Goal: Transaction & Acquisition: Purchase product/service

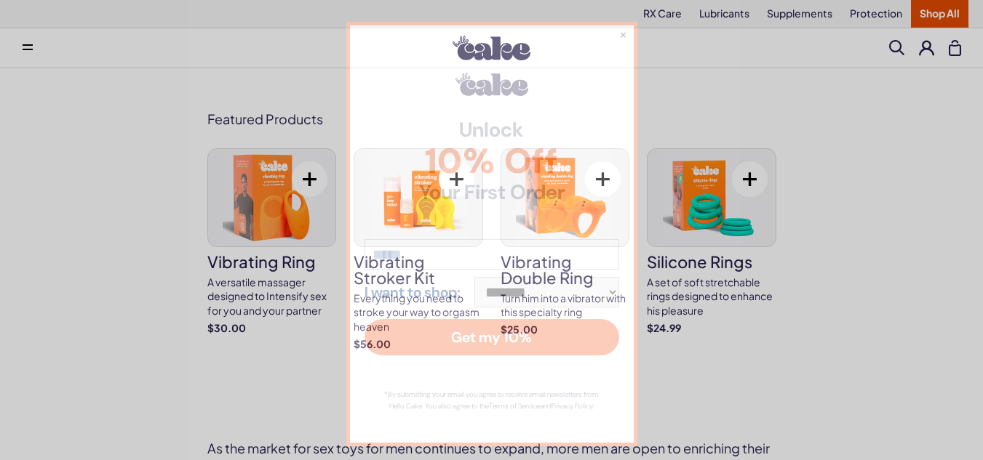
scroll to position [218, 0]
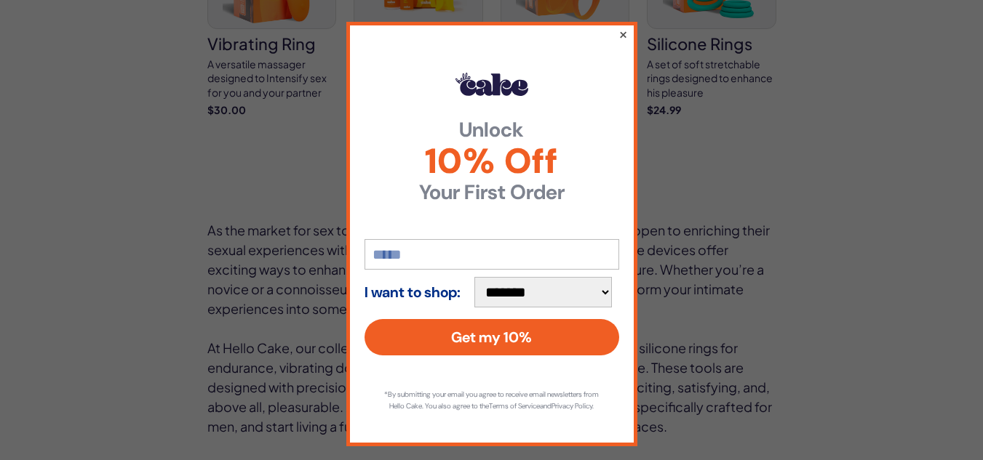
click at [618, 34] on button "×" at bounding box center [622, 33] width 9 height 17
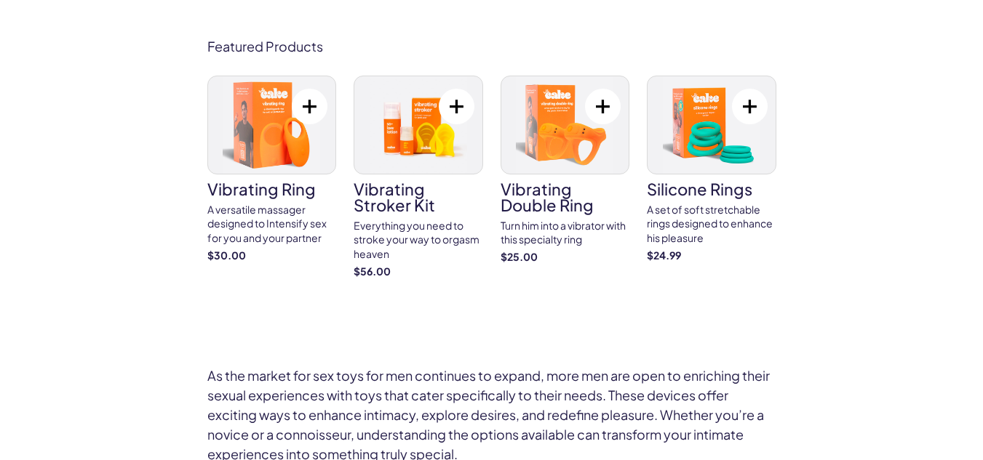
scroll to position [0, 0]
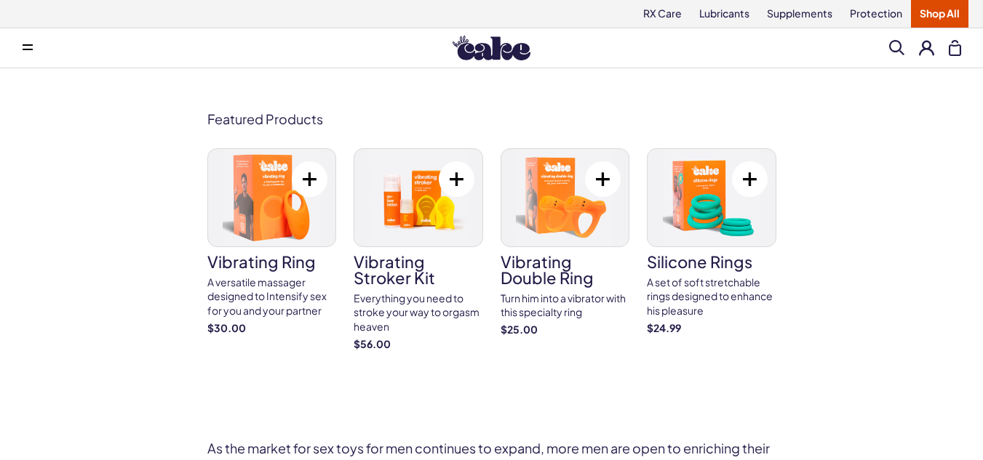
click at [23, 50] on span at bounding box center [28, 47] width 10 height 7
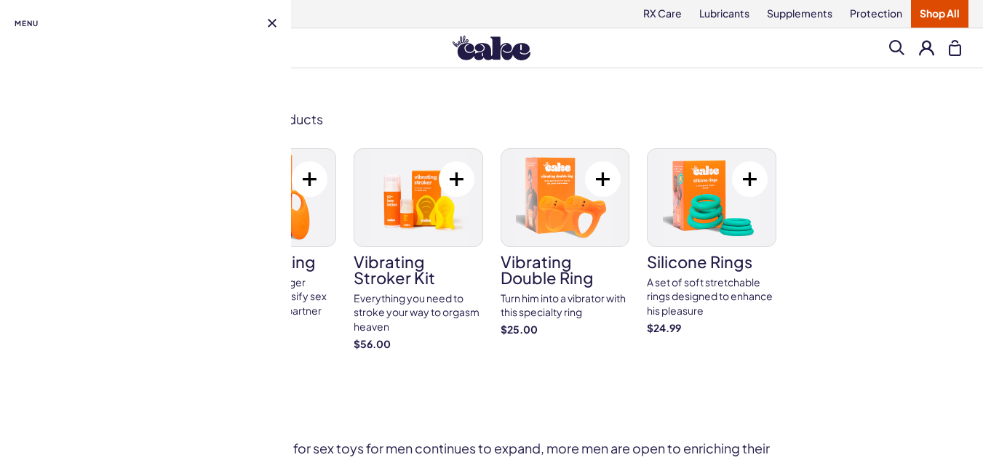
click at [274, 25] on button at bounding box center [272, 23] width 9 height 9
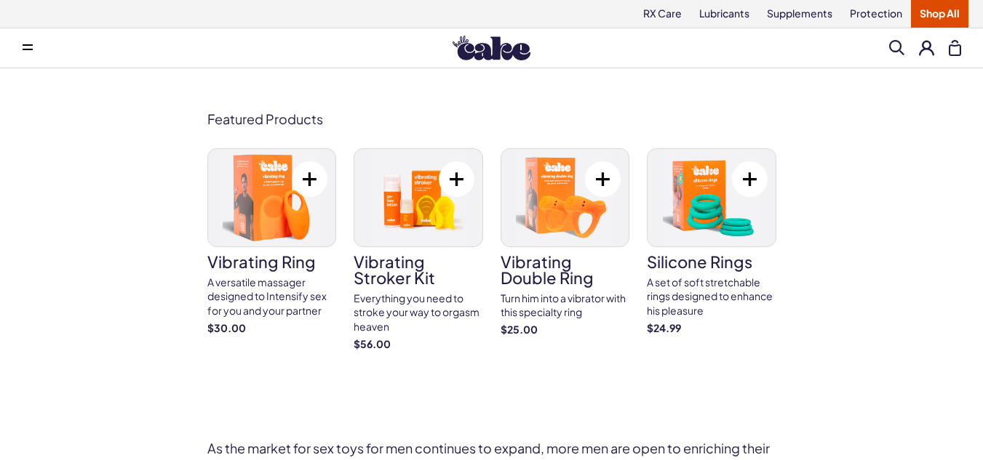
click at [468, 56] on img at bounding box center [491, 48] width 78 height 25
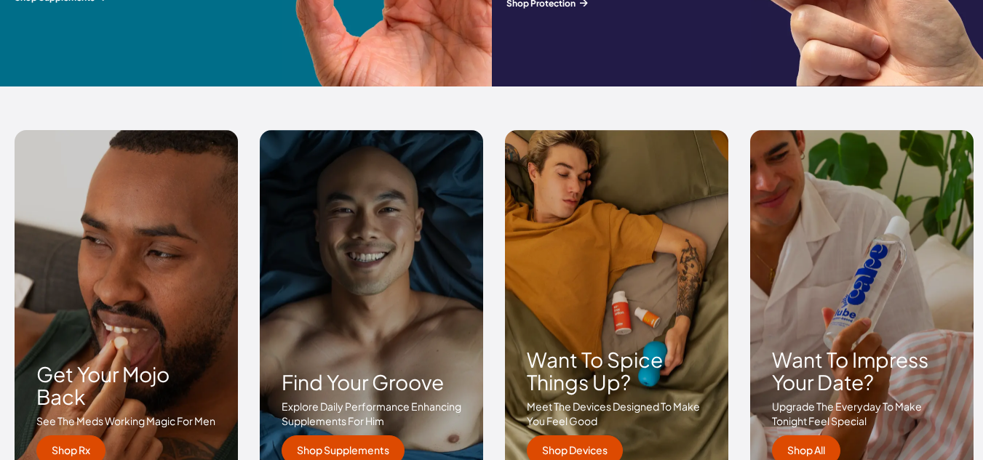
scroll to position [2182, 0]
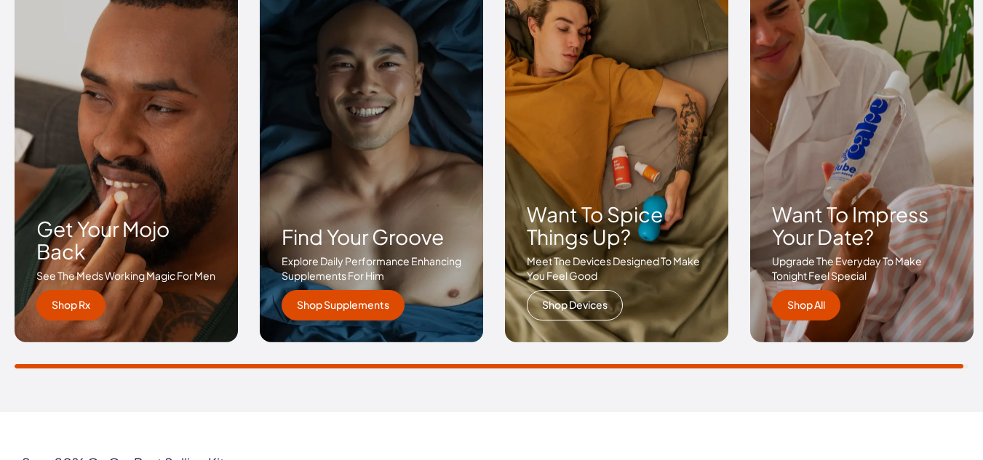
click at [586, 304] on link "Shop Devices" at bounding box center [575, 305] width 96 height 31
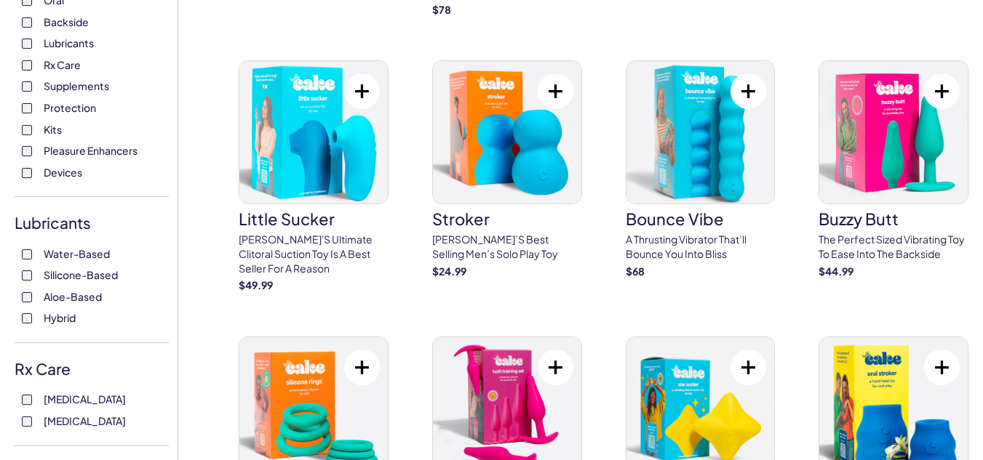
scroll to position [582, 0]
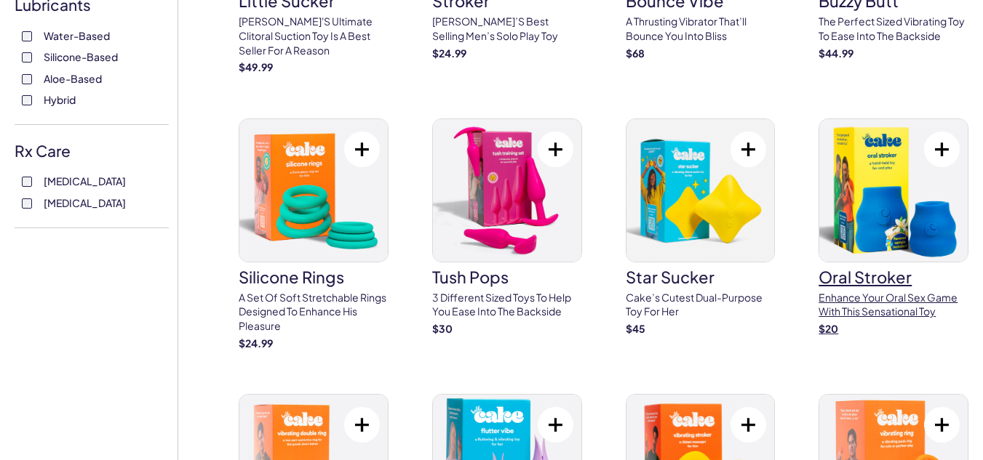
click at [902, 195] on img at bounding box center [893, 190] width 148 height 143
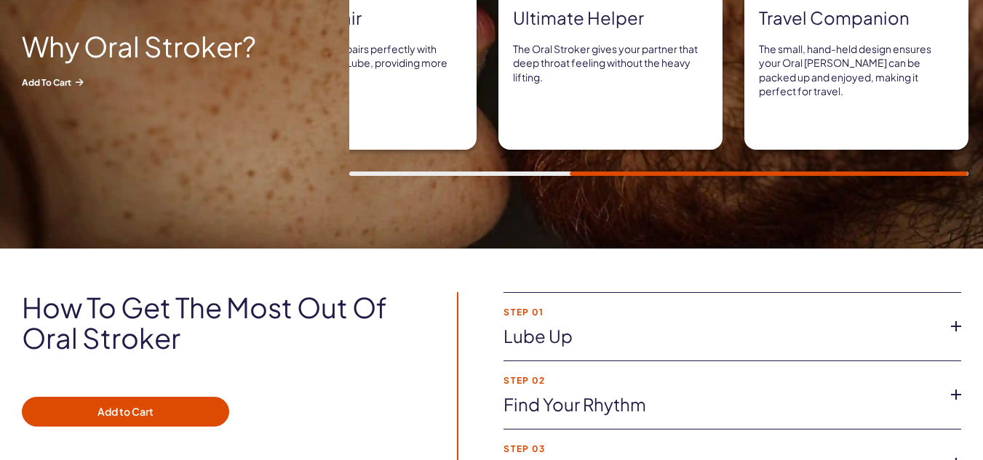
scroll to position [946, 0]
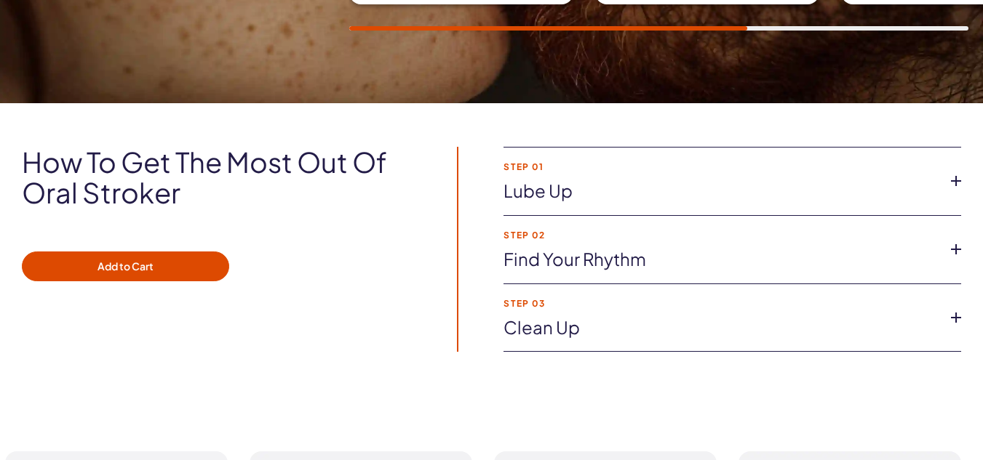
click at [917, 181] on link "Lube up" at bounding box center [720, 191] width 434 height 25
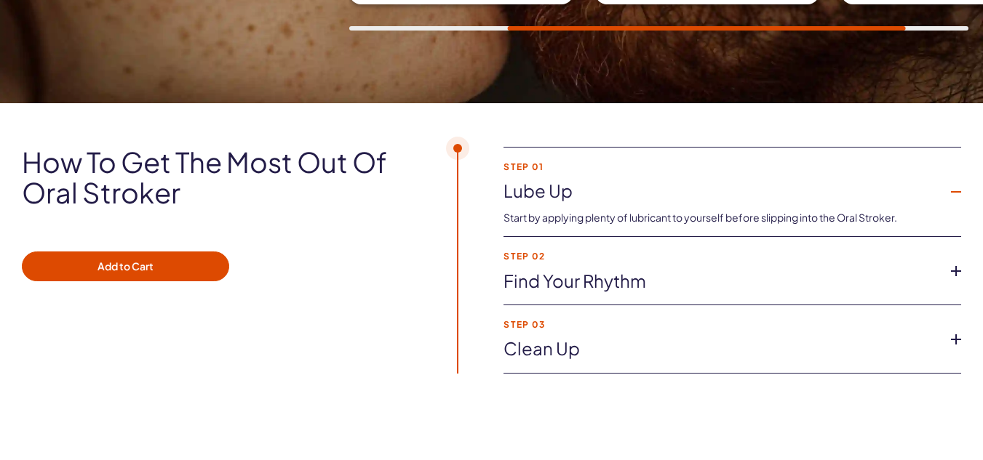
click at [612, 275] on link "Find your rhythm" at bounding box center [720, 281] width 434 height 25
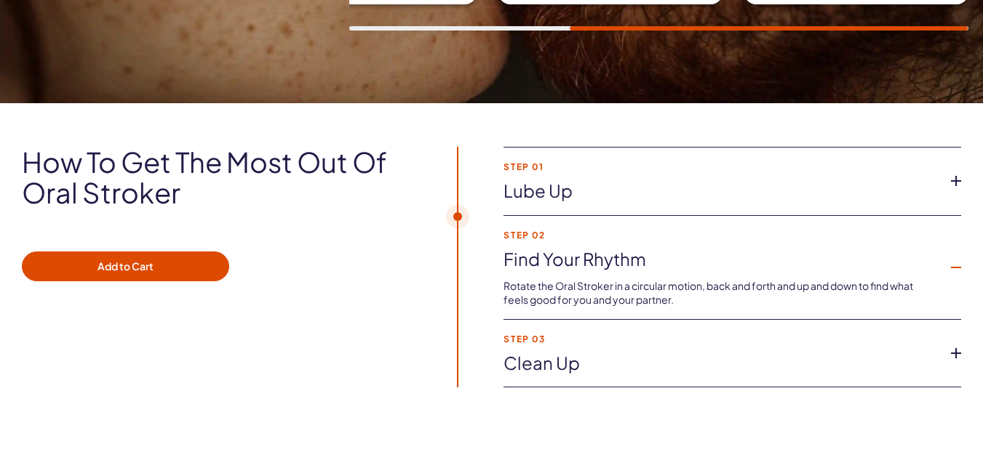
click at [573, 356] on link "Clean up" at bounding box center [720, 363] width 434 height 25
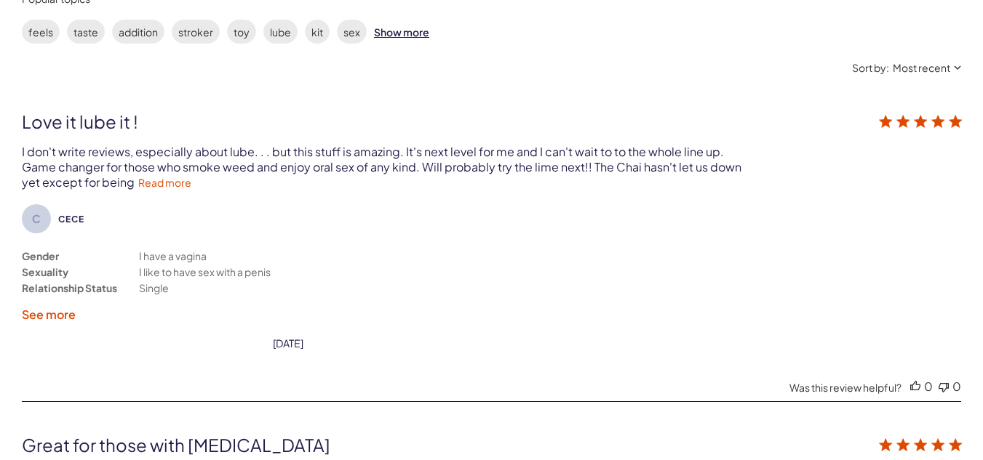
scroll to position [2255, 0]
